Goal: Task Accomplishment & Management: Use online tool/utility

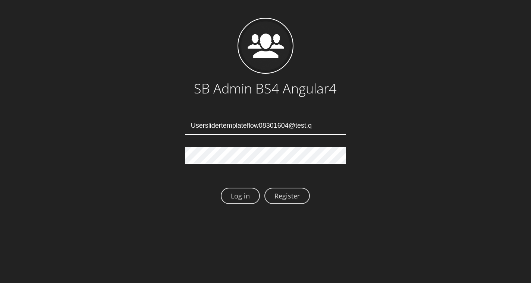
type input "Userslidertemplateflow08301604@test.qa"
type input "Userslidertemplateflow08301608@test.qa"
